Goal: Task Accomplishment & Management: Manage account settings

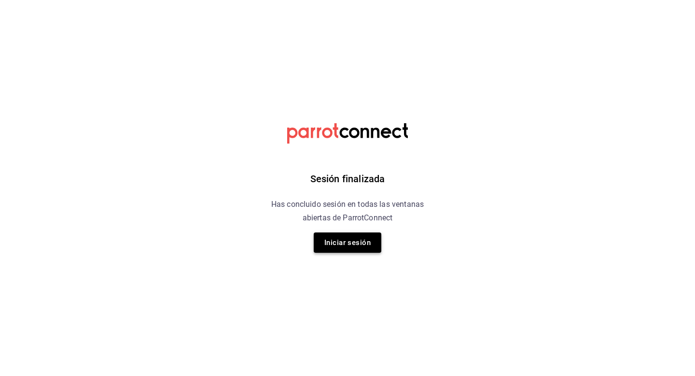
click at [341, 247] on button "Iniciar sesión" at bounding box center [348, 242] width 68 height 20
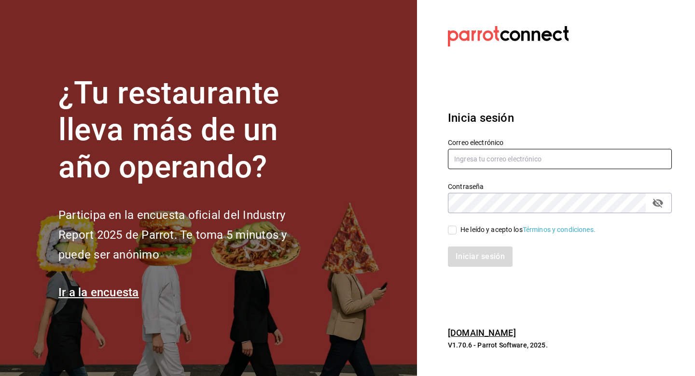
click at [525, 156] on input "text" at bounding box center [560, 159] width 224 height 20
type input "[EMAIL_ADDRESS][DOMAIN_NAME]"
click at [451, 233] on input "He leído y acepto los Términos y condiciones." at bounding box center [452, 230] width 9 height 9
checkbox input "true"
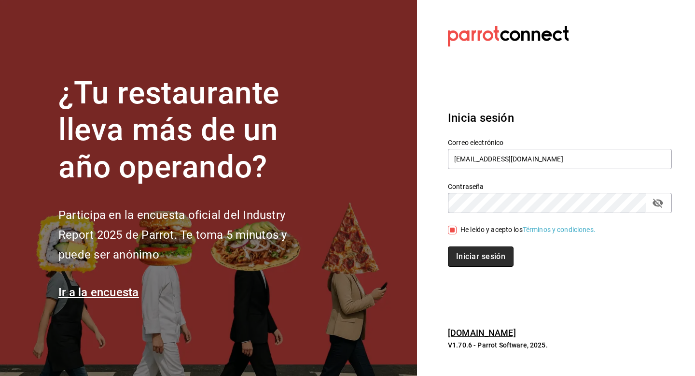
click at [463, 255] on button "Iniciar sesión" at bounding box center [481, 256] width 66 height 20
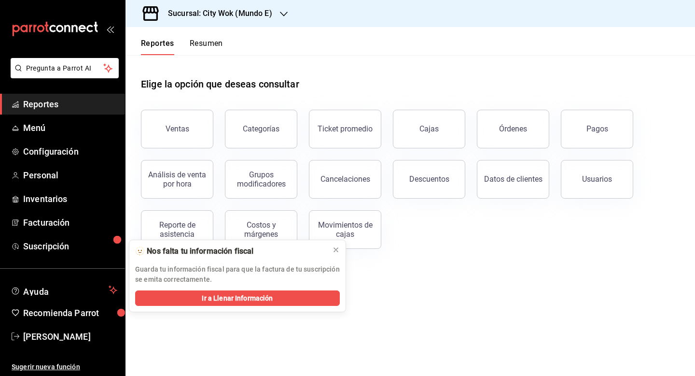
click at [213, 46] on button "Resumen" at bounding box center [206, 47] width 33 height 16
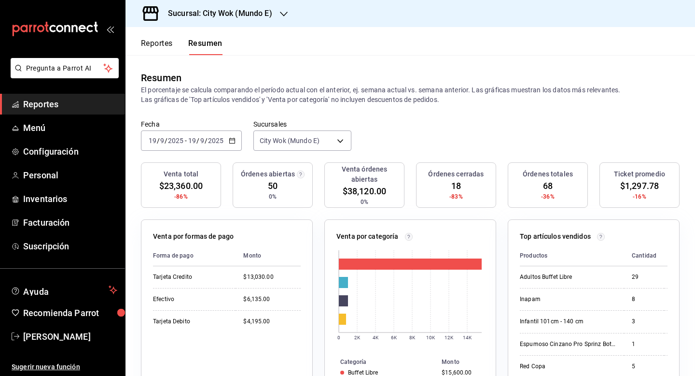
click at [252, 18] on h3 "Sucursal: City Wok (Mundo E)" at bounding box center [216, 14] width 112 height 12
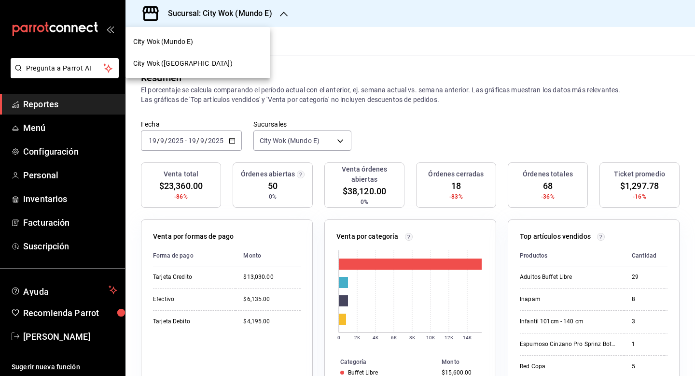
click at [223, 64] on div "City Wok ([GEOGRAPHIC_DATA])" at bounding box center [197, 63] width 129 height 10
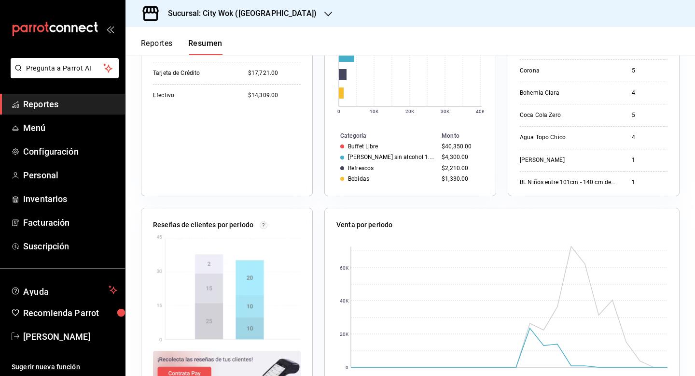
scroll to position [255, 0]
